Goal: Find specific page/section: Find specific page/section

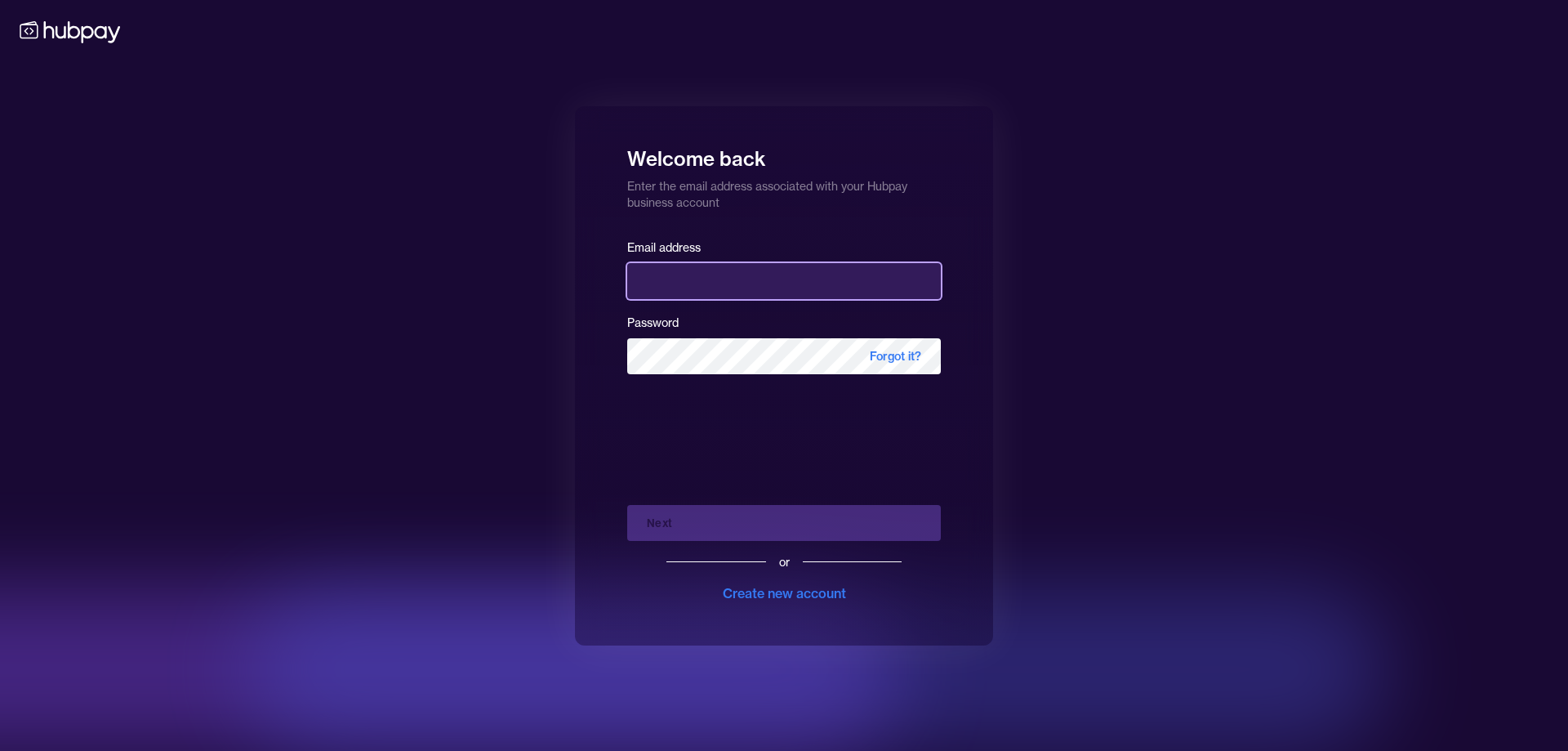
drag, startPoint x: 0, startPoint y: 0, endPoint x: 741, endPoint y: 275, distance: 790.4
click at [741, 275] on input "email" at bounding box center [784, 281] width 314 height 36
type input "**********"
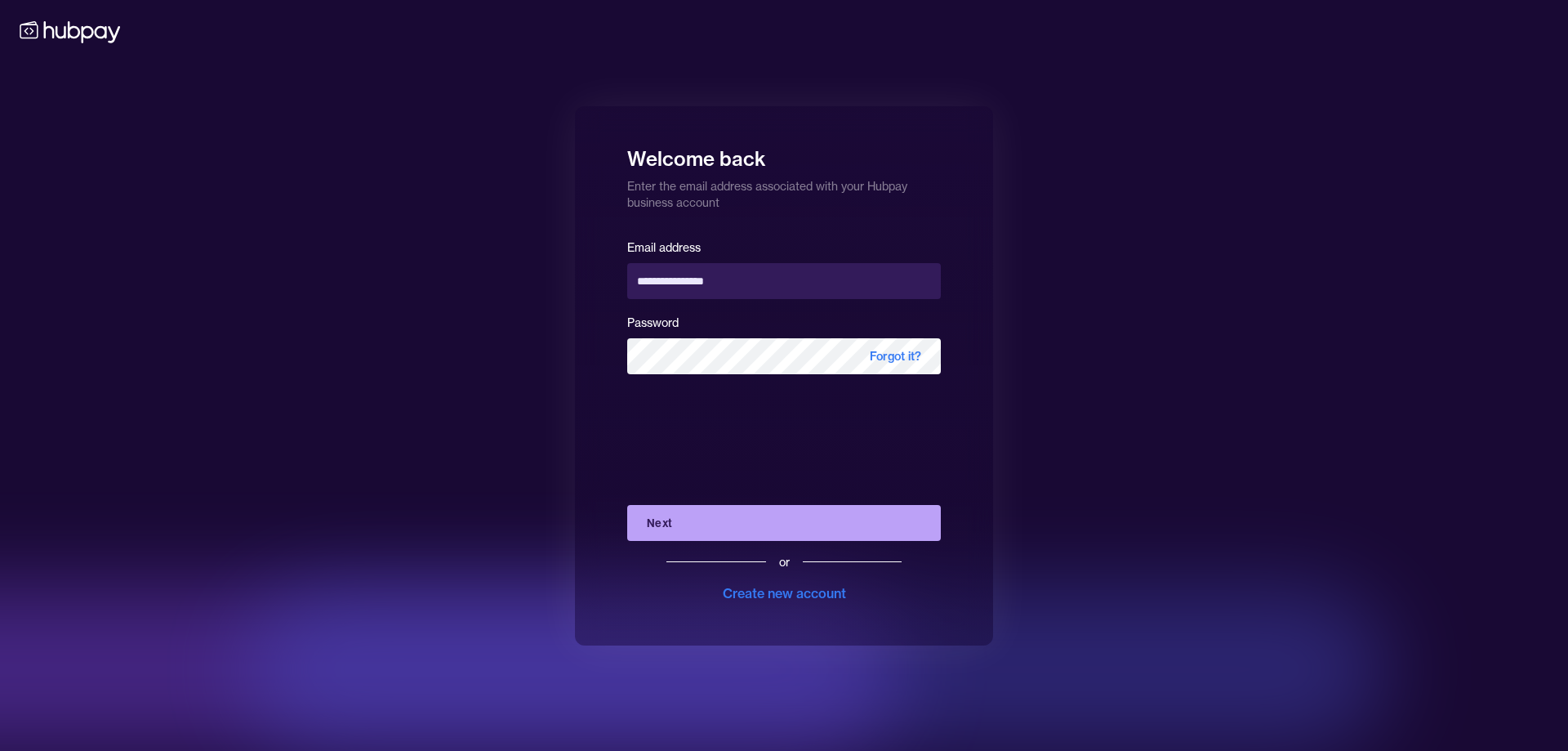
click at [737, 528] on button "Next" at bounding box center [784, 522] width 314 height 36
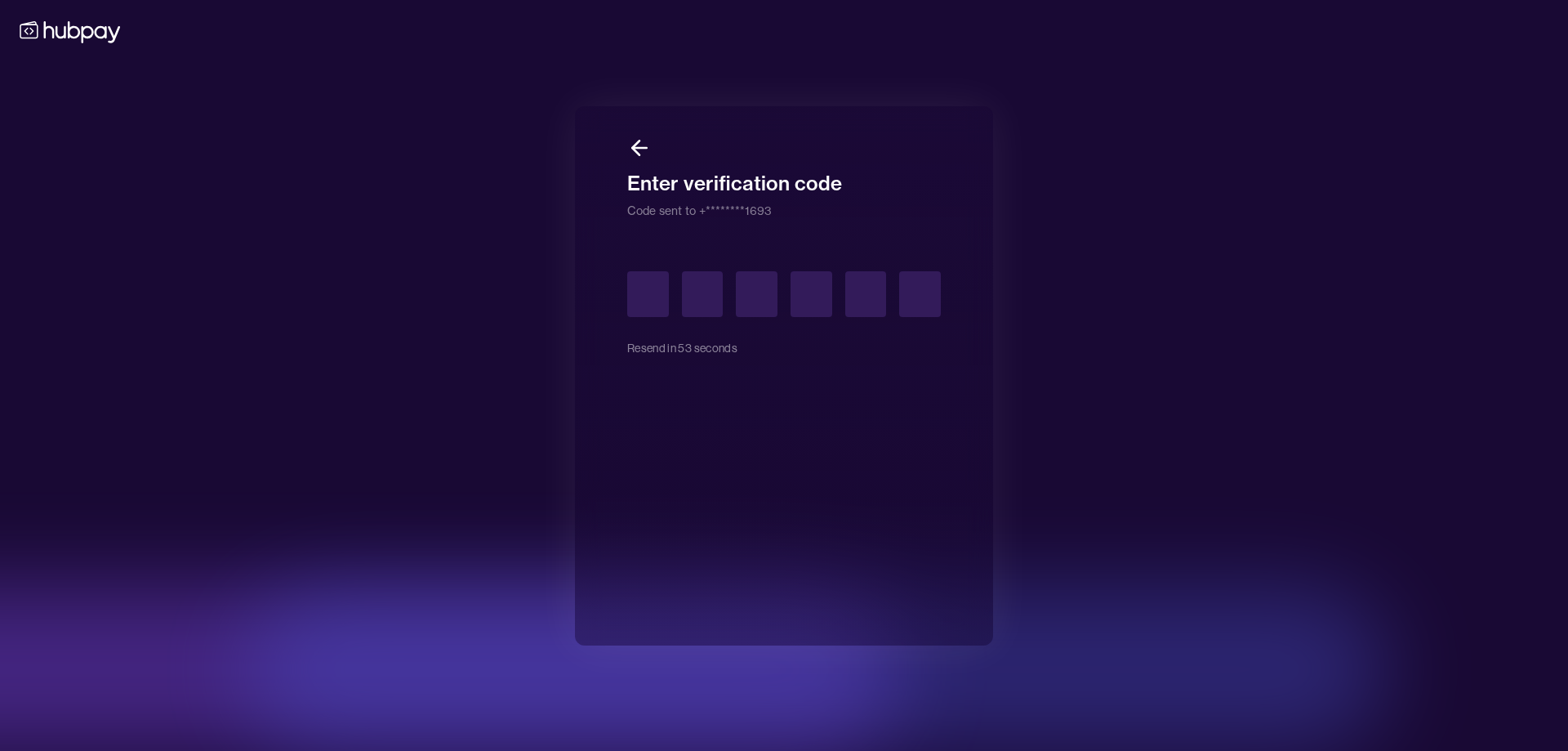
type input "*"
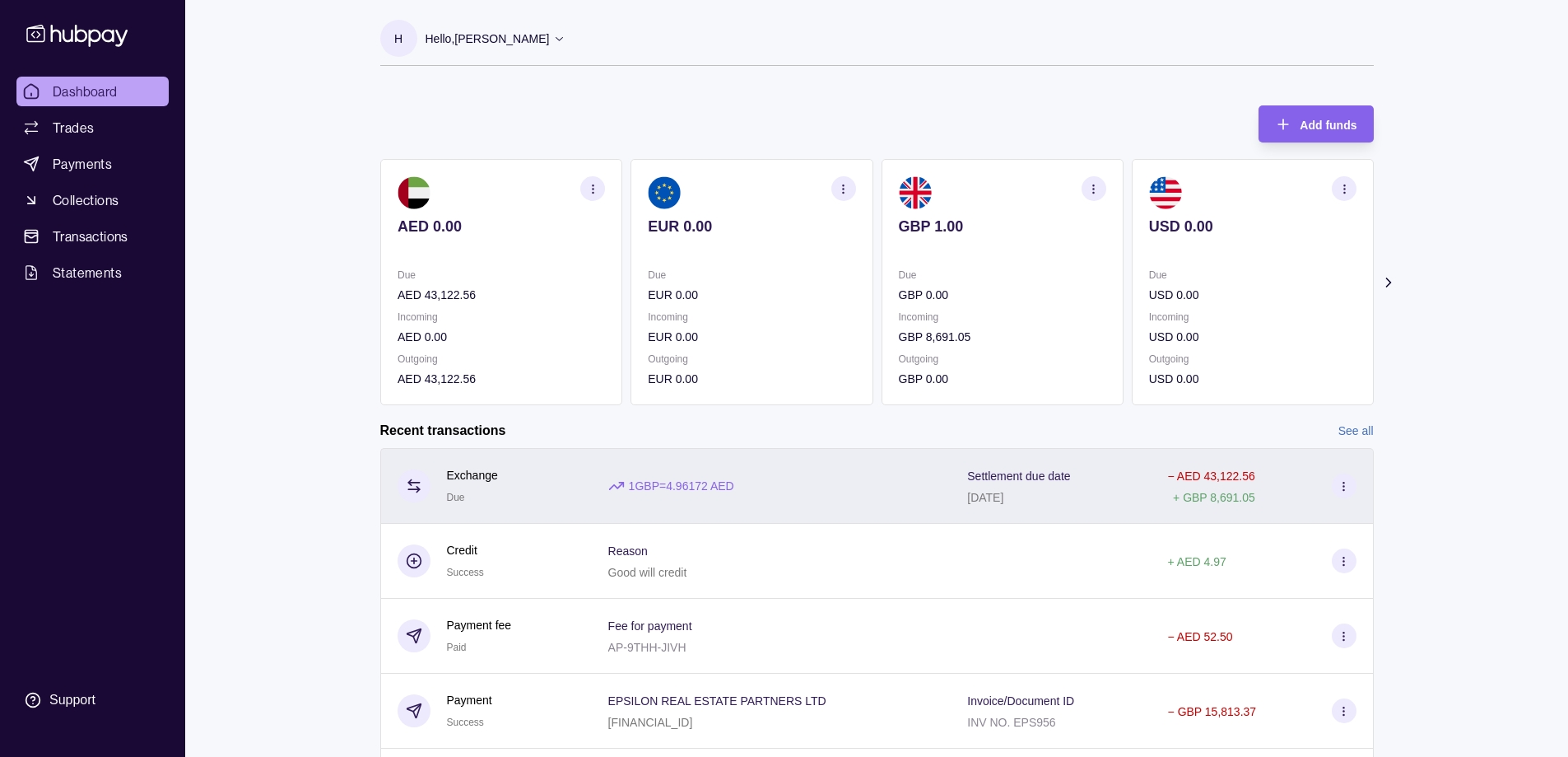
click at [517, 490] on div "Exchange Due" at bounding box center [486, 485] width 178 height 41
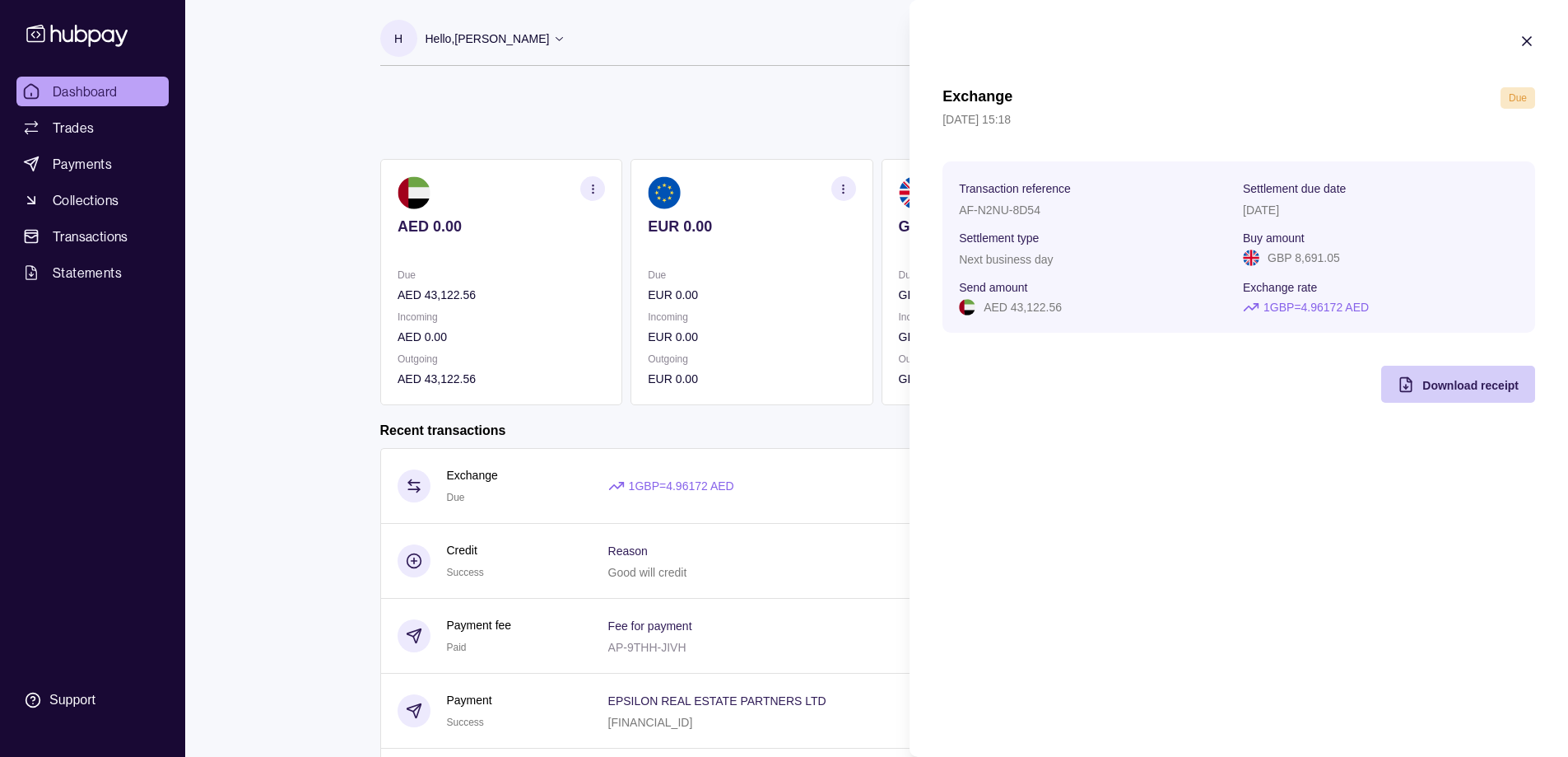
click at [1497, 386] on span "Download receipt" at bounding box center [1470, 385] width 96 height 13
